Goal: Navigation & Orientation: Find specific page/section

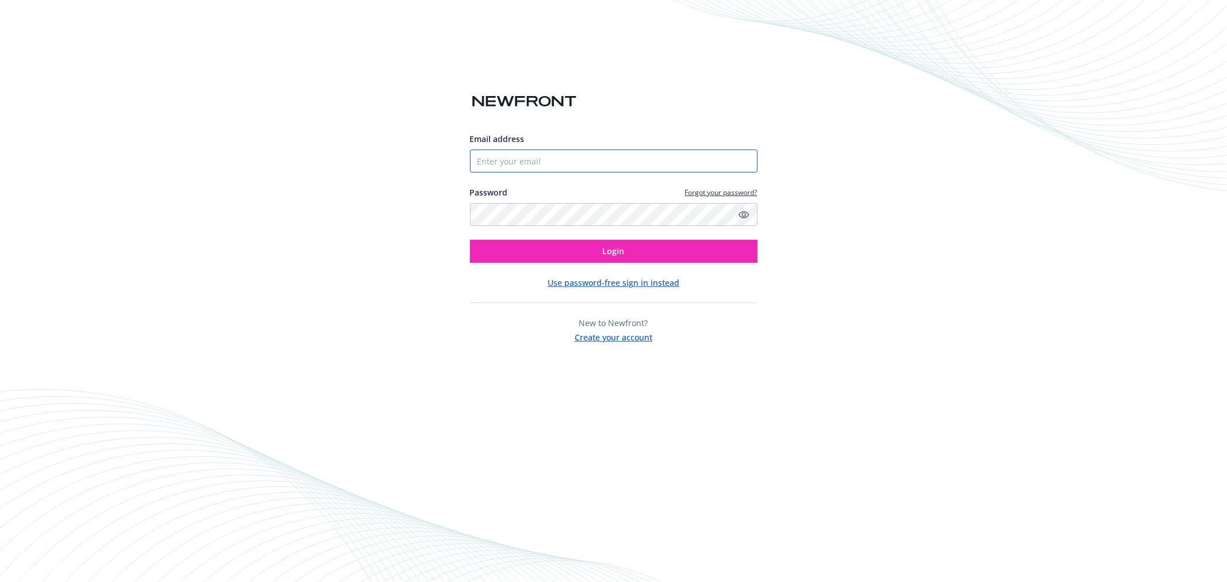
type input "[PERSON_NAME][EMAIL_ADDRESS][PERSON_NAME][DOMAIN_NAME]"
click at [509, 153] on input "[PERSON_NAME][EMAIL_ADDRESS][PERSON_NAME][DOMAIN_NAME]" at bounding box center [614, 161] width 288 height 23
